Goal: Information Seeking & Learning: Find specific fact

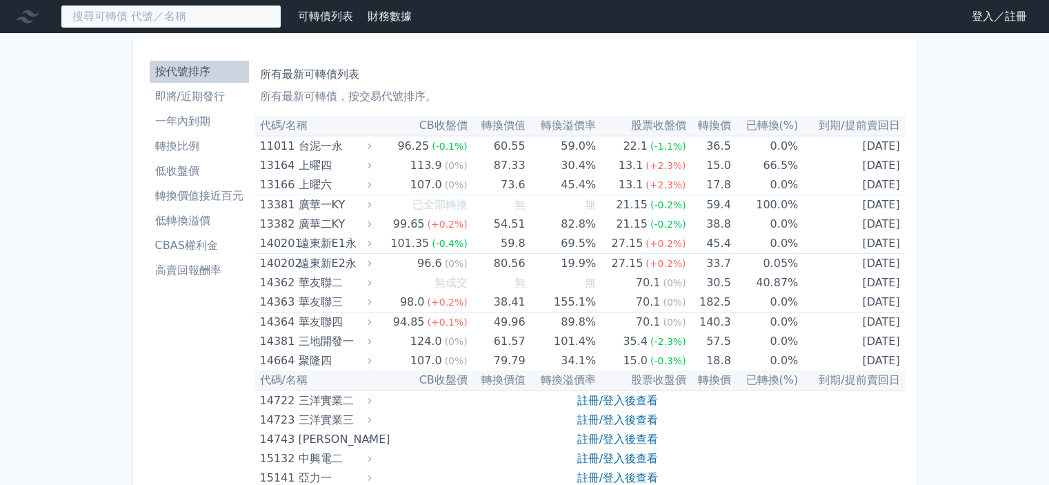
click at [221, 19] on input at bounding box center [171, 16] width 221 height 23
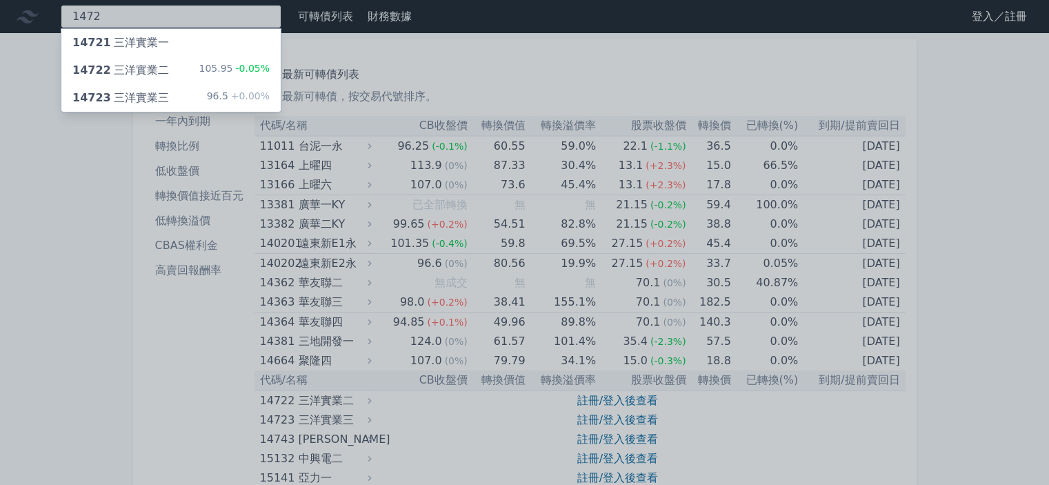
type input "1472"
click at [160, 41] on div "14721 三洋實業一" at bounding box center [120, 42] width 97 height 17
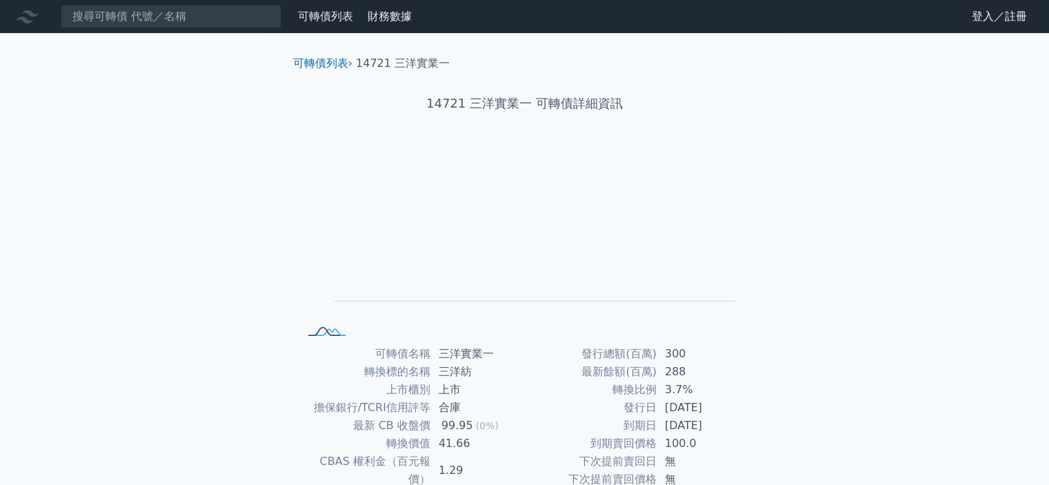
click at [304, 337] on rect at bounding box center [327, 332] width 46 height 14
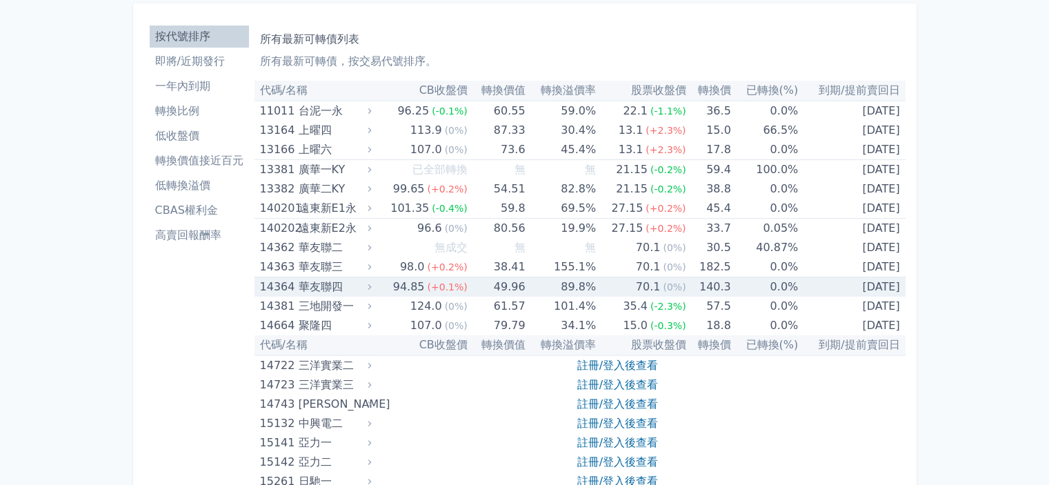
scroll to position [69, 0]
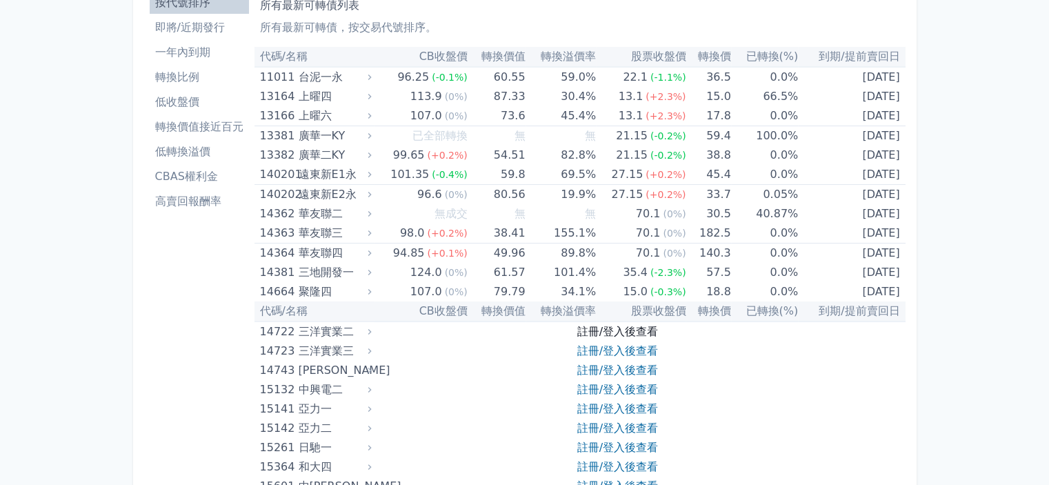
click at [584, 334] on link "註冊/登入後查看" at bounding box center [617, 331] width 81 height 13
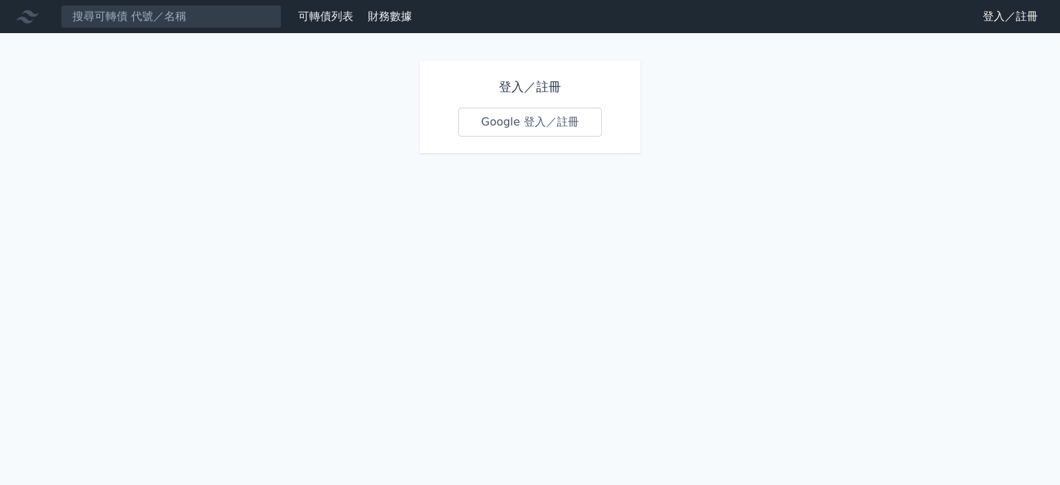
click at [530, 135] on link "Google 登入／註冊" at bounding box center [529, 122] width 143 height 29
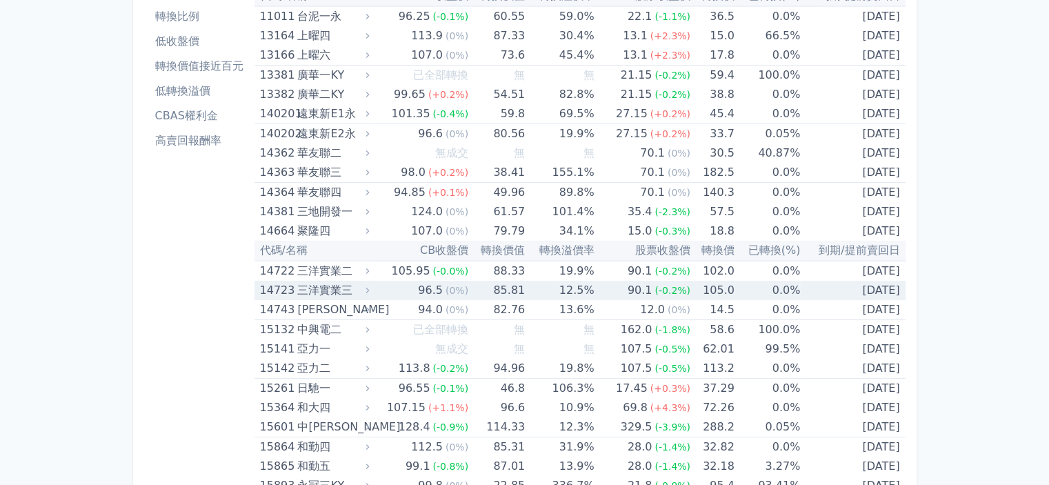
scroll to position [138, 0]
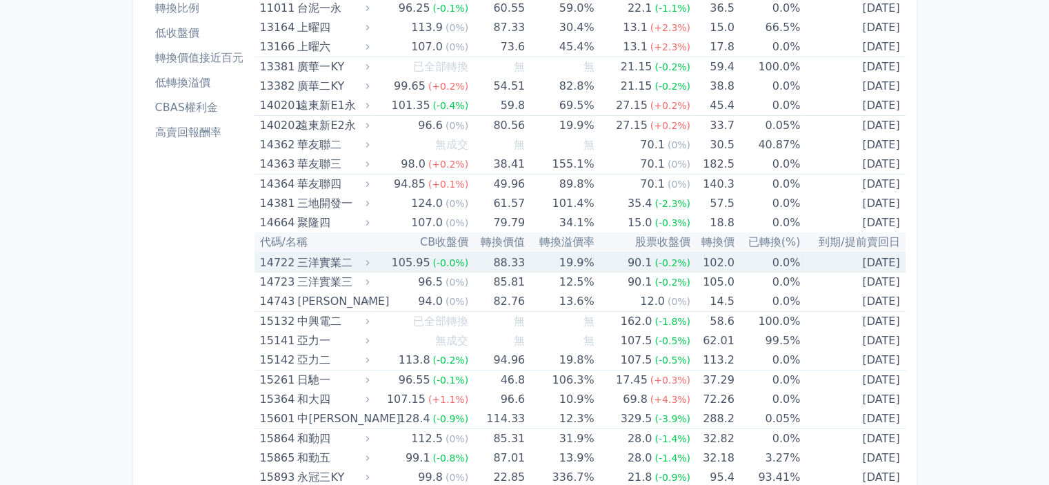
click at [312, 258] on div "三洋實業二" at bounding box center [331, 262] width 69 height 19
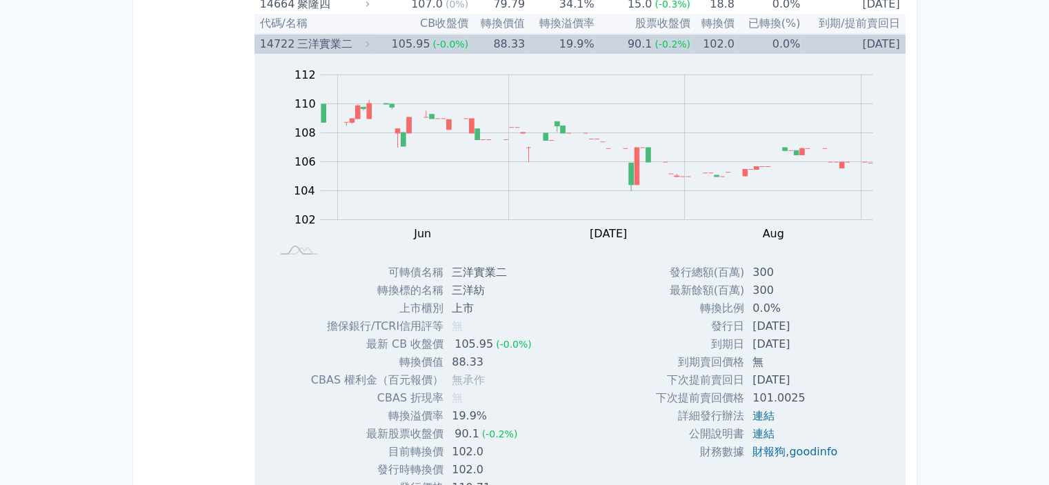
scroll to position [345, 0]
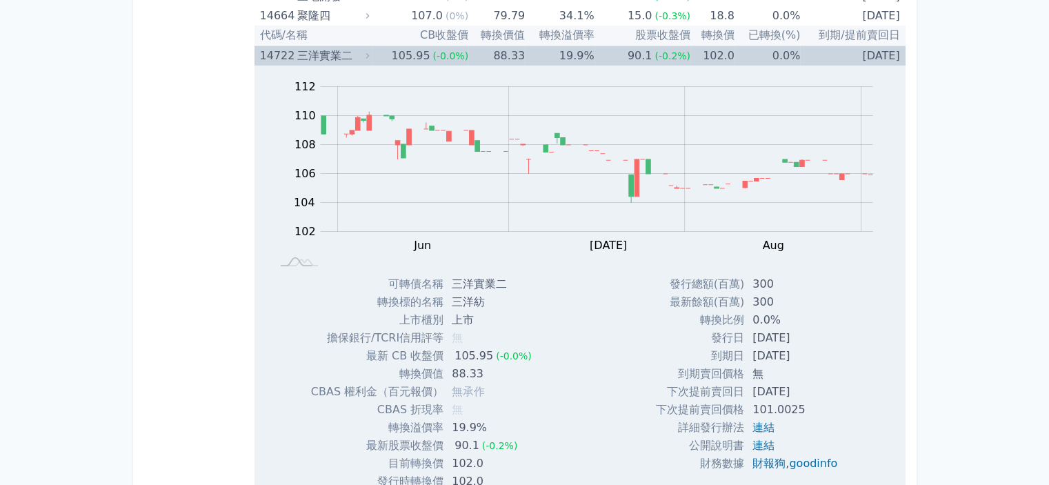
click at [285, 52] on div "14722" at bounding box center [277, 55] width 34 height 19
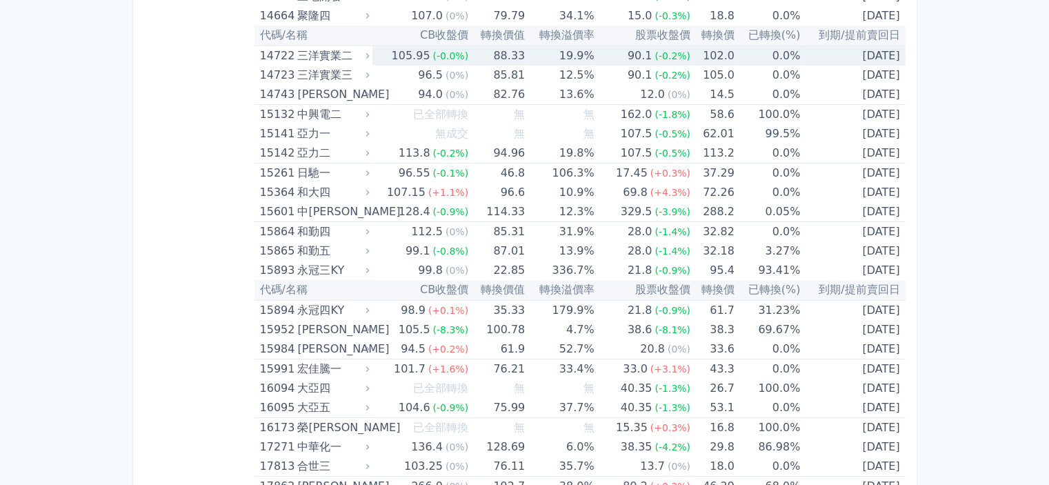
click at [285, 52] on div "14722" at bounding box center [277, 55] width 34 height 19
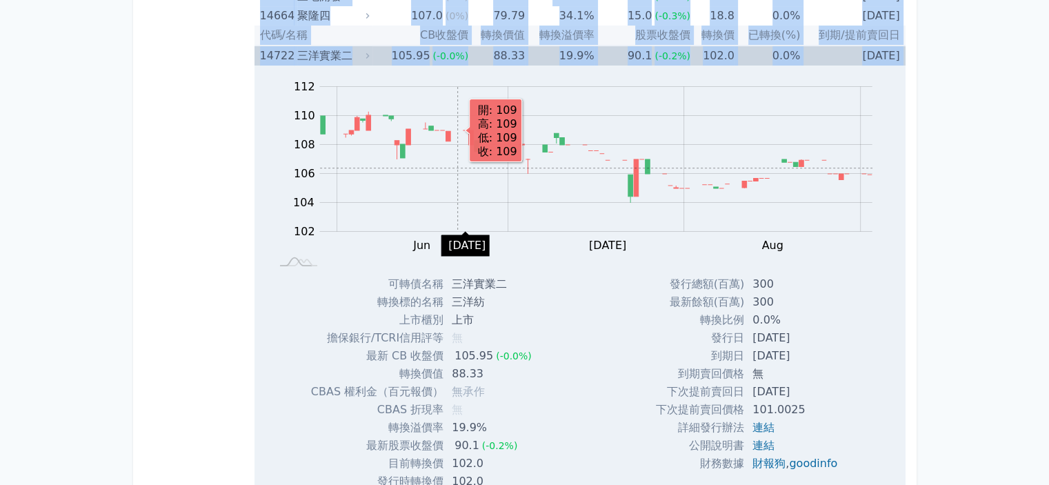
drag, startPoint x: 243, startPoint y: 57, endPoint x: 458, endPoint y: 167, distance: 241.9
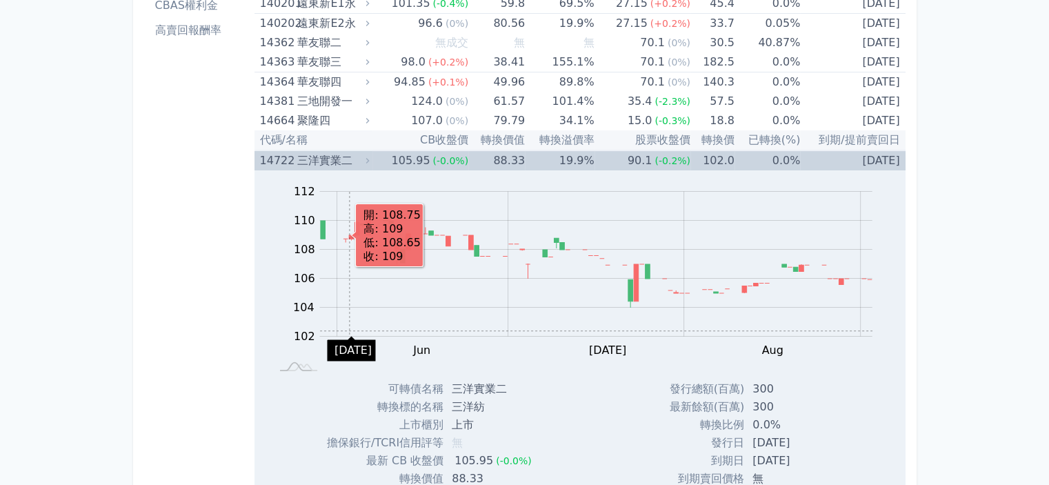
scroll to position [69, 0]
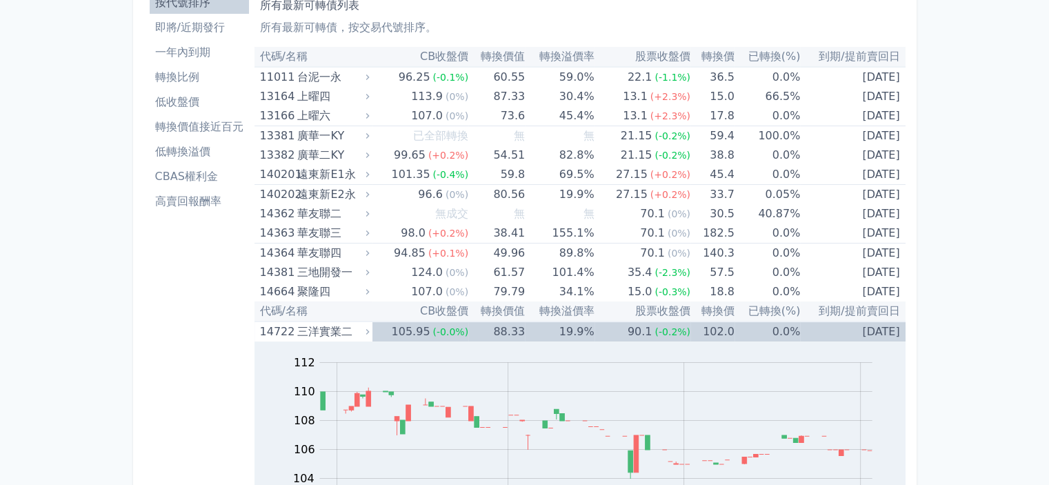
click at [193, 7] on li "按代號排序" at bounding box center [199, 2] width 99 height 17
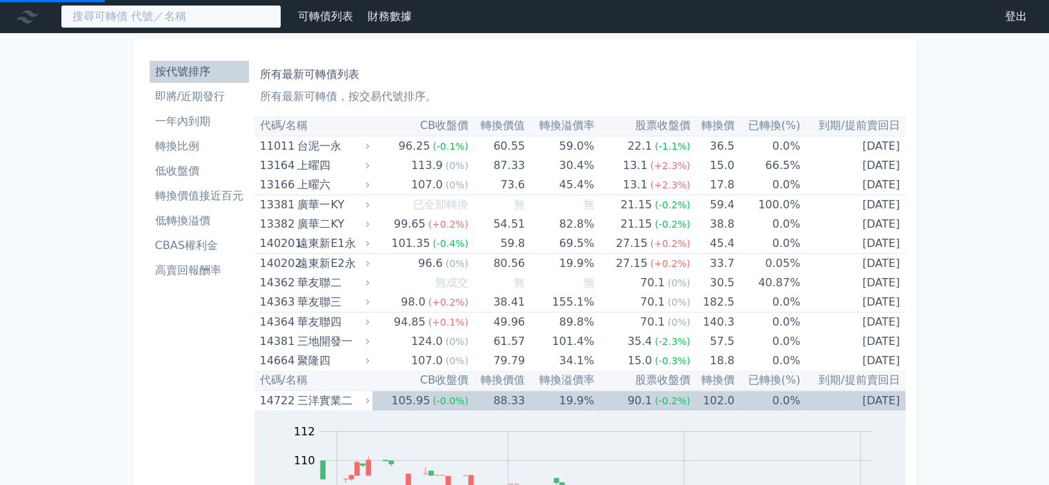
click at [182, 27] on input at bounding box center [171, 16] width 221 height 23
type input "ㄅ"
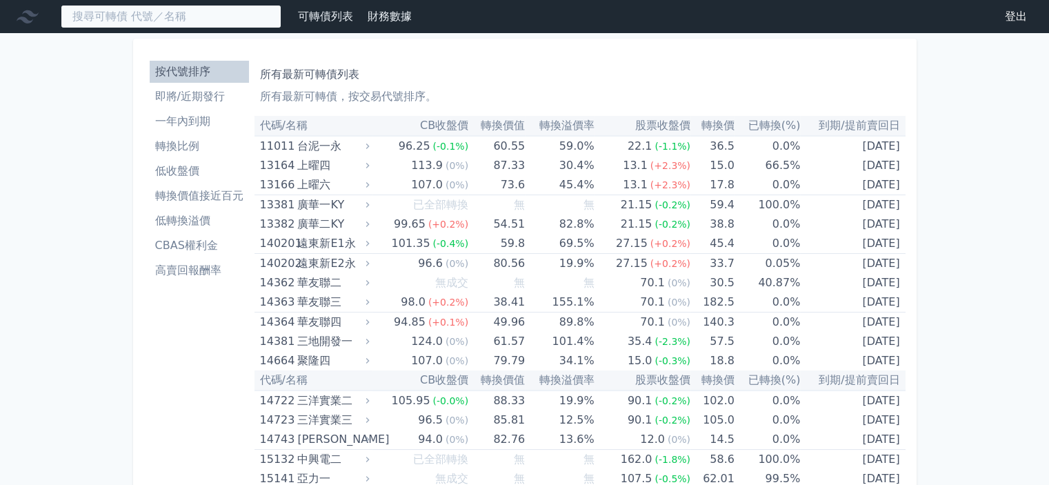
click at [161, 25] on input at bounding box center [171, 16] width 221 height 23
click at [154, 16] on input at bounding box center [171, 16] width 221 height 23
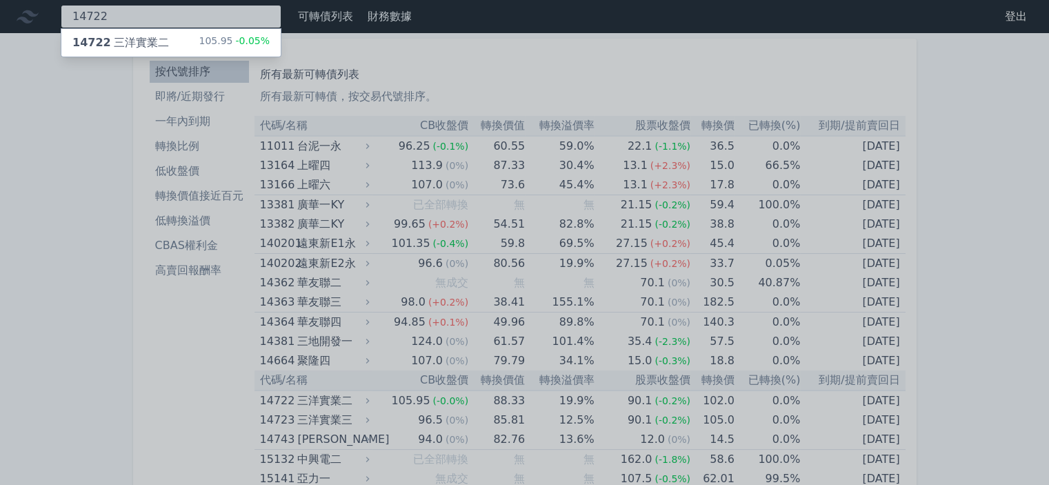
type input "14722"
click at [159, 35] on div "14722 三洋實業二" at bounding box center [120, 42] width 97 height 17
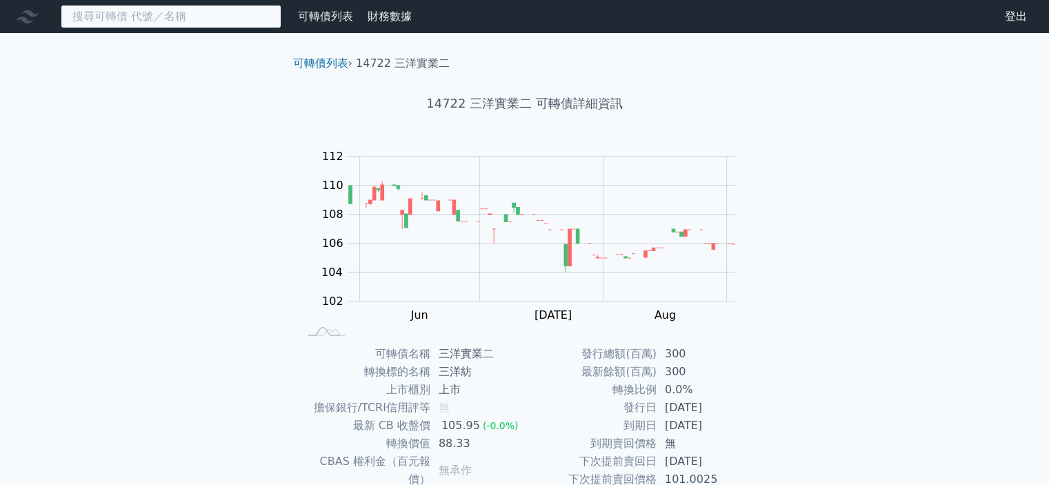
click at [174, 19] on input at bounding box center [171, 16] width 221 height 23
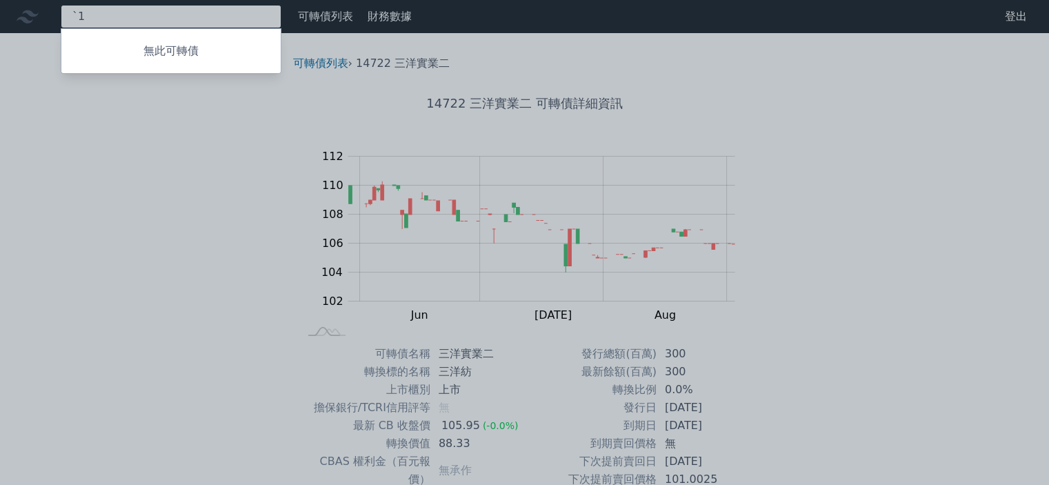
type input "`"
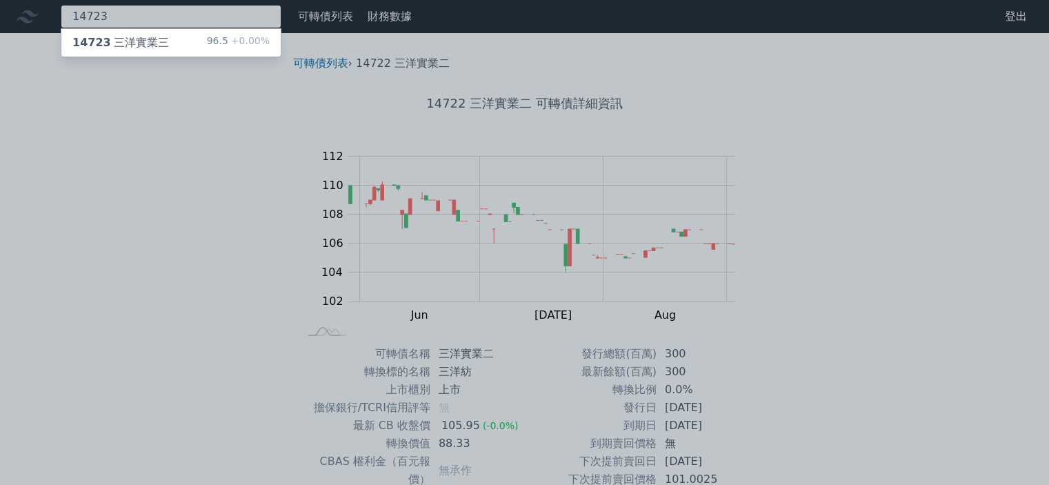
type input "14723"
click at [164, 41] on div "14723 三洋實業三 96.5 +0.00%" at bounding box center [170, 43] width 219 height 28
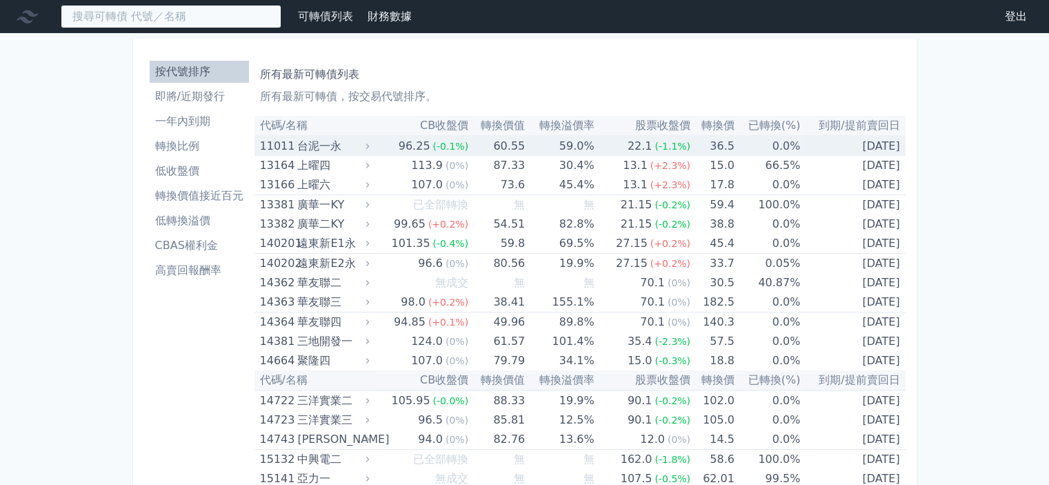
click at [243, 17] on input at bounding box center [171, 16] width 221 height 23
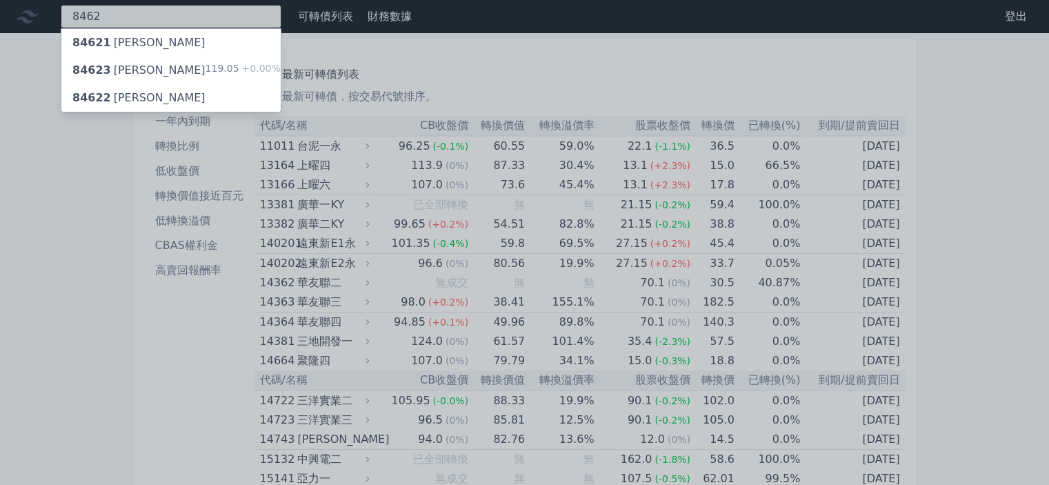
type input "8462"
click at [180, 64] on div "84623 柏文三 119.05 +0.00%" at bounding box center [170, 71] width 219 height 28
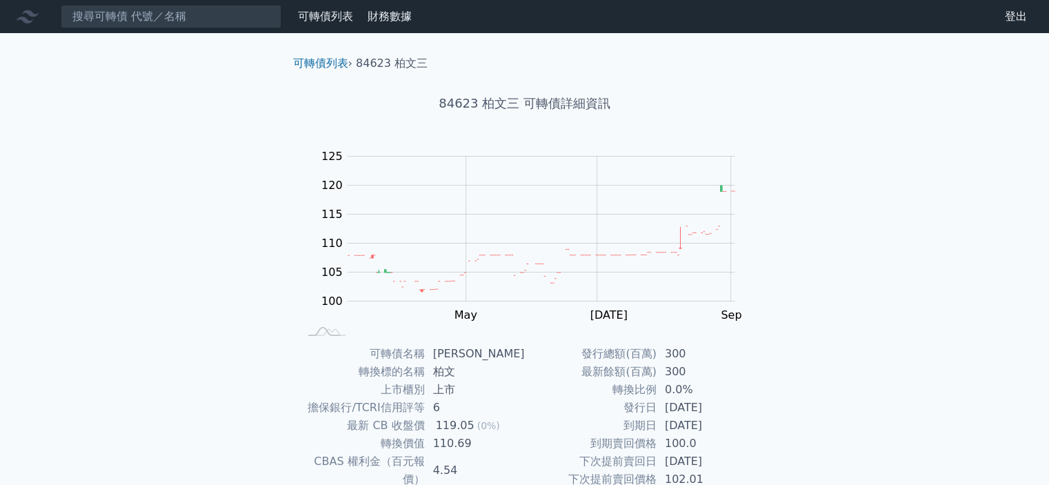
click at [149, 32] on nav "可轉債列表 財務數據 可轉債列表 財務數據 登出 登出" at bounding box center [524, 16] width 1049 height 33
click at [148, 23] on input at bounding box center [171, 16] width 221 height 23
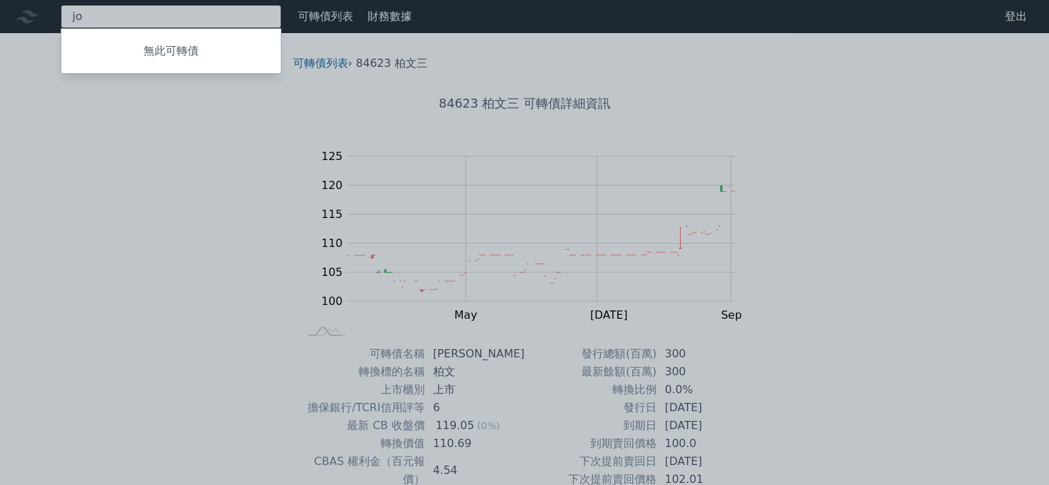
type input "j"
type input "威"
